Goal: Transaction & Acquisition: Obtain resource

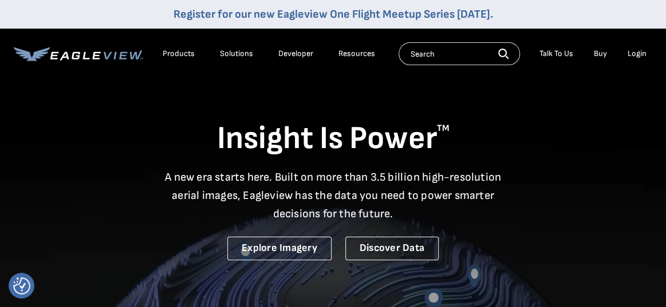
click at [638, 55] on div "Login" at bounding box center [636, 54] width 19 height 10
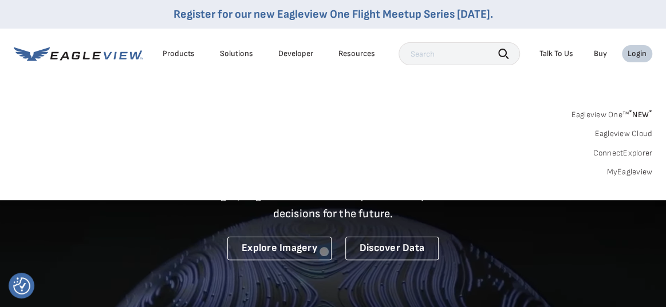
click at [638, 52] on div "Login" at bounding box center [636, 54] width 19 height 10
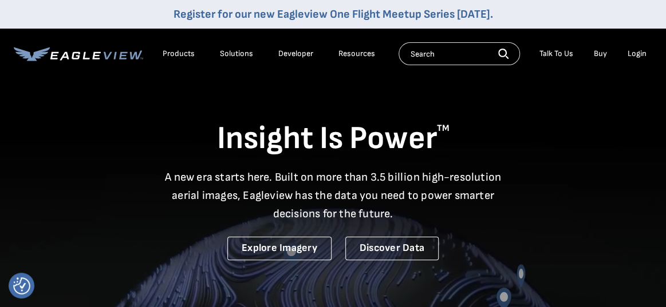
click at [635, 53] on div "Login" at bounding box center [636, 54] width 19 height 10
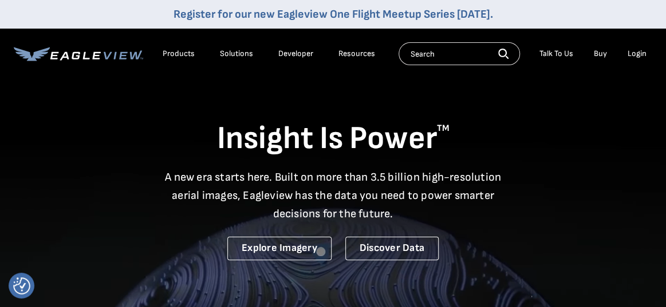
click at [635, 54] on div "Login" at bounding box center [636, 54] width 19 height 10
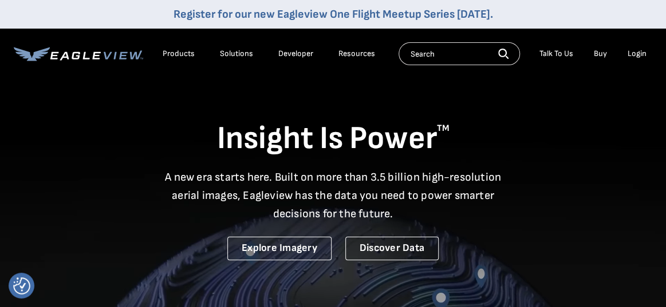
click at [636, 53] on div "Login" at bounding box center [636, 54] width 19 height 10
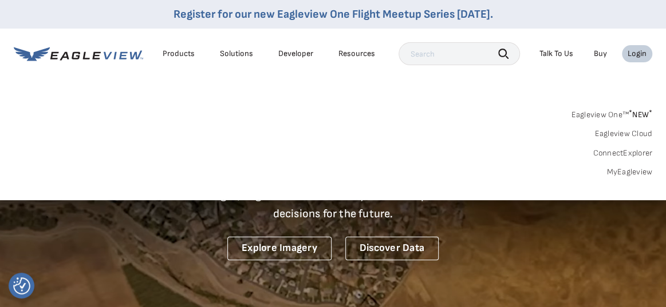
click at [461, 56] on input "text" at bounding box center [458, 53] width 121 height 23
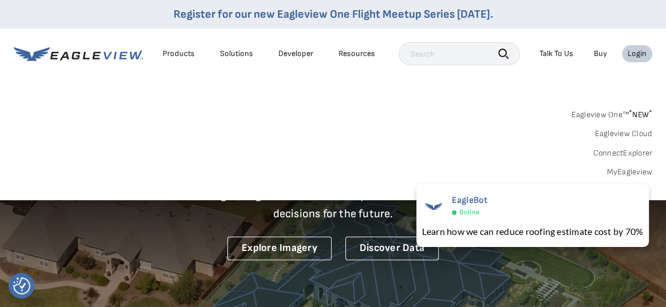
click at [627, 175] on link "MyEagleview" at bounding box center [629, 172] width 46 height 10
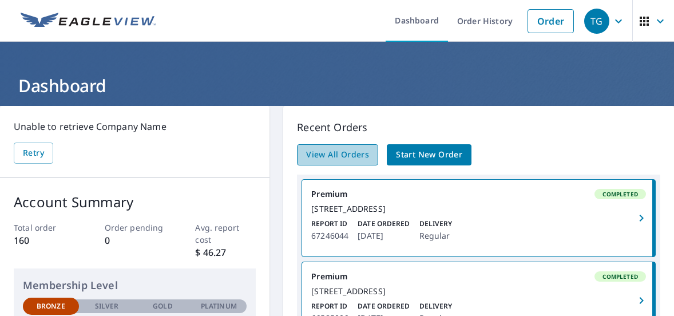
click at [341, 156] on span "View All Orders" at bounding box center [337, 155] width 63 height 14
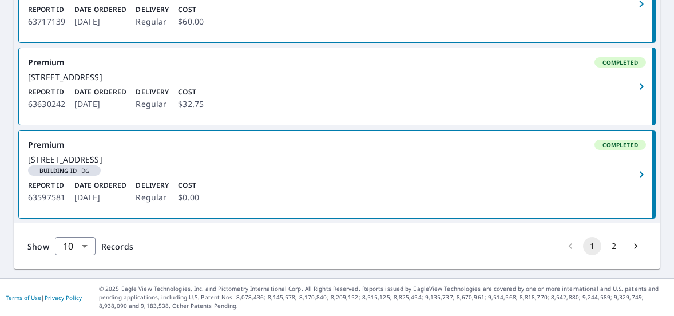
scroll to position [885, 0]
click at [630, 252] on icon "Go to next page" at bounding box center [635, 245] width 11 height 11
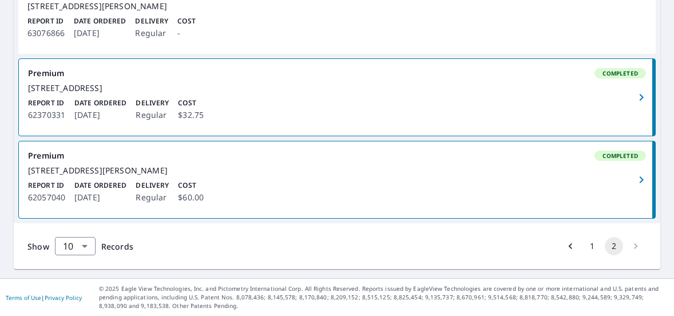
scroll to position [565, 0]
click at [86, 247] on body "TG TG Dashboard Order History Order TG Dashboard / Order History Order History …" at bounding box center [337, 158] width 674 height 316
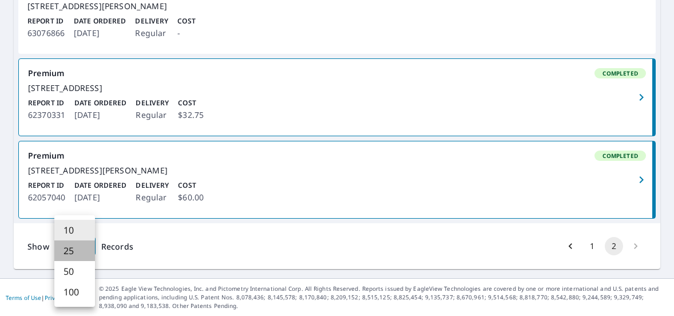
click at [76, 250] on li "25" at bounding box center [74, 250] width 41 height 21
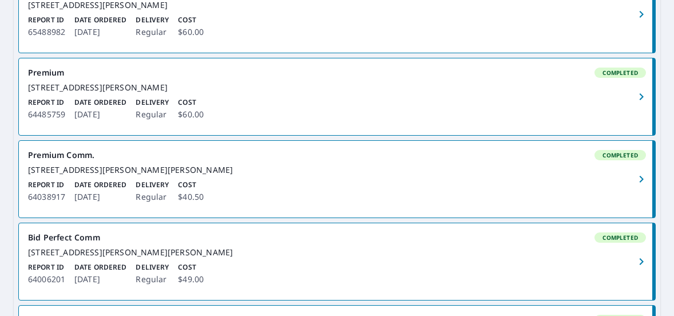
scroll to position [527, 0]
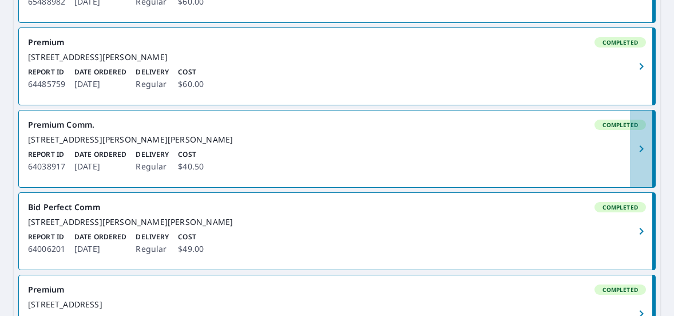
click at [635, 156] on icon "button" at bounding box center [642, 149] width 14 height 14
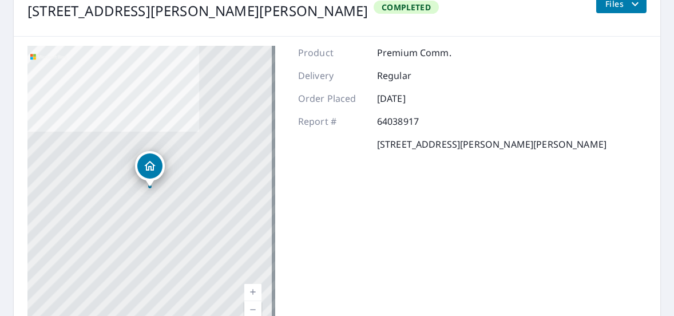
scroll to position [82, 0]
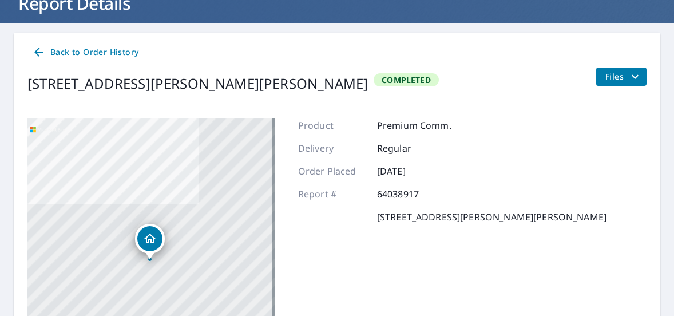
click at [629, 74] on icon "filesDropdownBtn-64038917" at bounding box center [636, 77] width 14 height 14
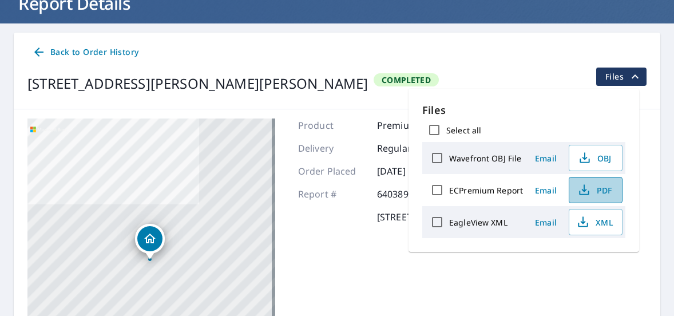
click at [602, 189] on span "PDF" at bounding box center [594, 190] width 37 height 14
click at [602, 224] on span "XML" at bounding box center [594, 222] width 37 height 14
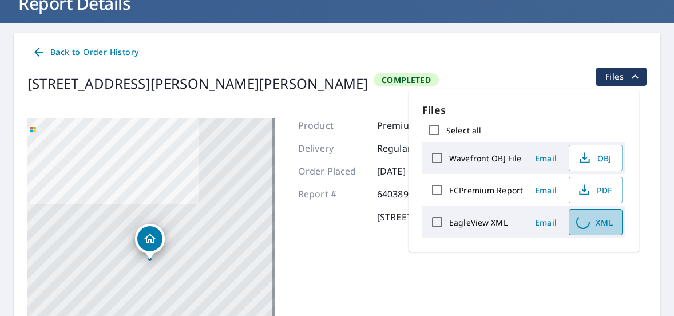
click at [602, 224] on span "XML" at bounding box center [594, 222] width 37 height 14
